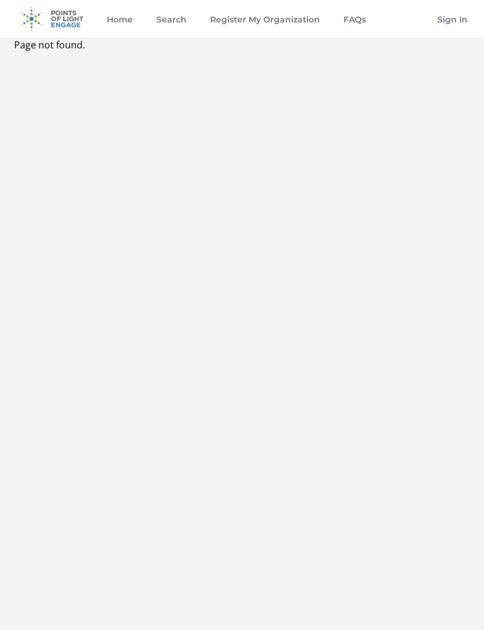
click at [121, 26] on link "Home" at bounding box center [120, 19] width 31 height 38
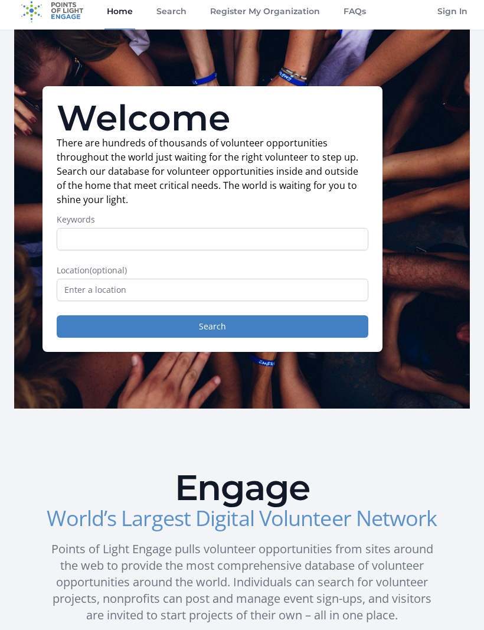
scroll to position [10, 0]
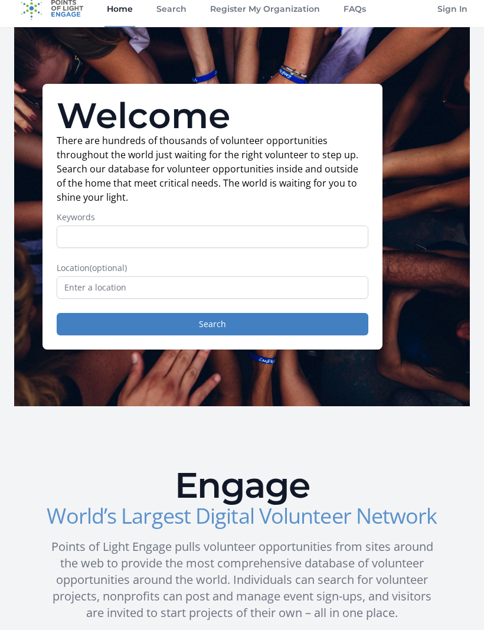
click at [172, 12] on link "Search" at bounding box center [171, 9] width 35 height 38
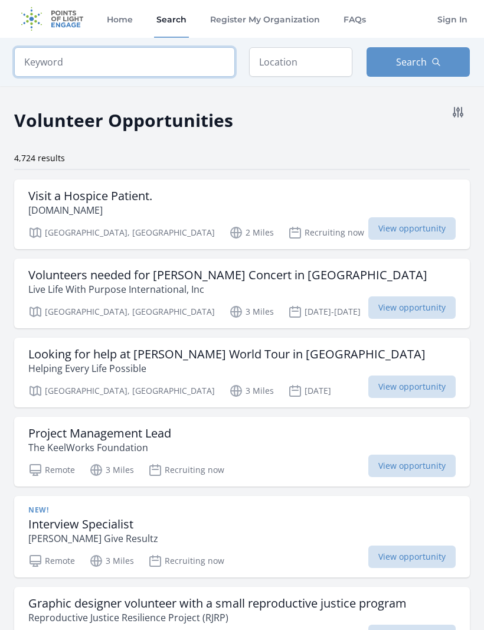
click at [187, 61] on input "search" at bounding box center [124, 62] width 221 height 30
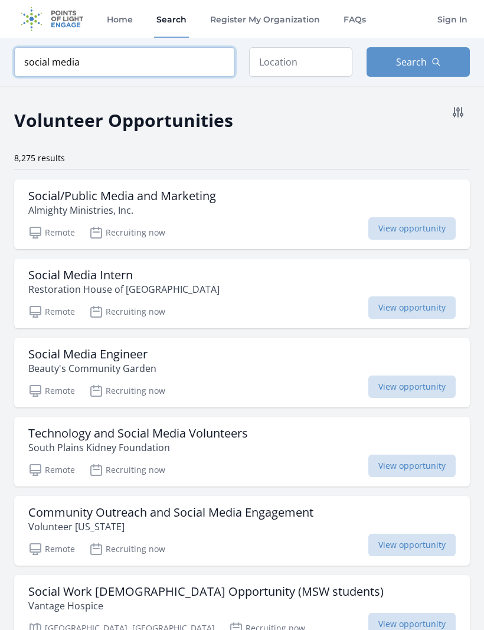
type input "social media"
click at [318, 62] on input "text" at bounding box center [300, 62] width 103 height 30
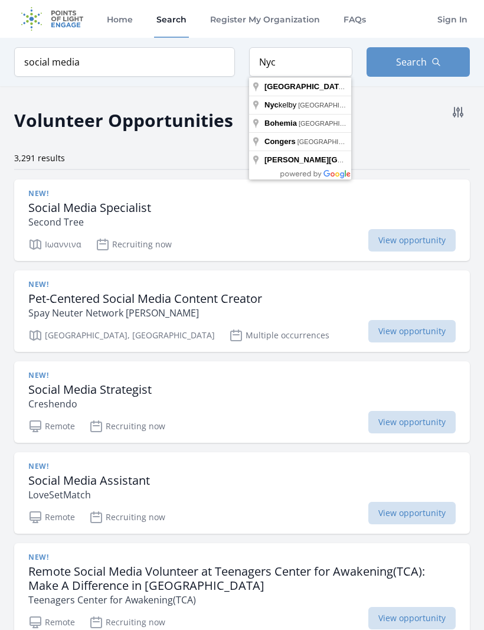
type input "NYC, NY, USA"
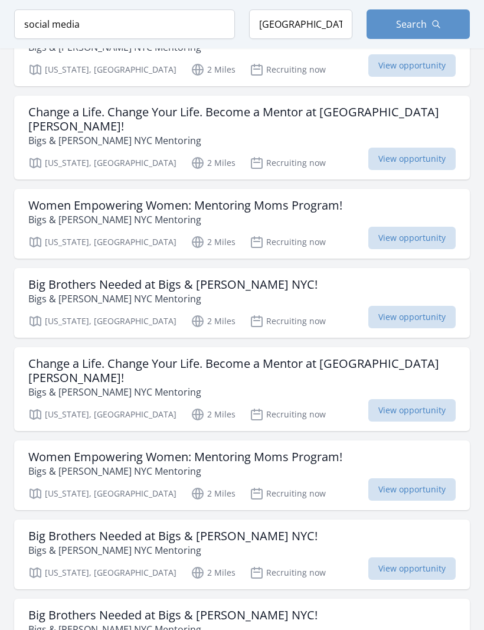
scroll to position [1397, 0]
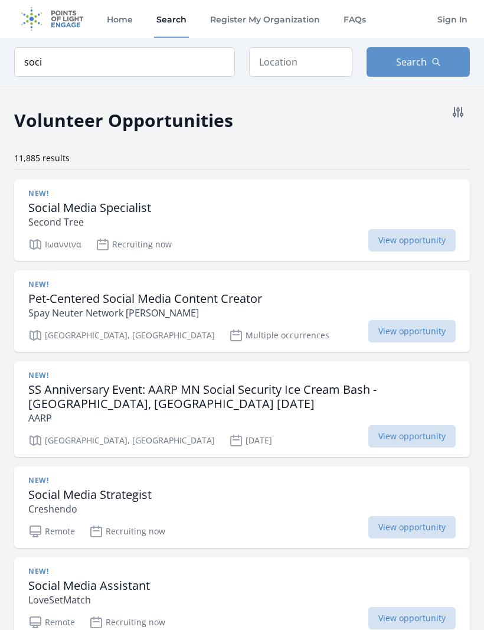
type input "so"
